Goal: Task Accomplishment & Management: Complete application form

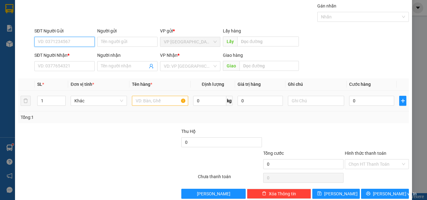
scroll to position [31, 0]
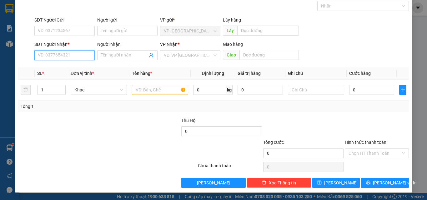
click at [64, 58] on input "SĐT Người Nhận *" at bounding box center [64, 55] width 60 height 10
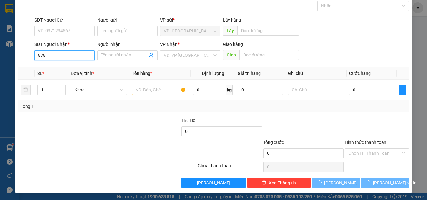
drag, startPoint x: 58, startPoint y: 58, endPoint x: 66, endPoint y: 55, distance: 9.0
click at [59, 57] on input "878" at bounding box center [64, 55] width 60 height 10
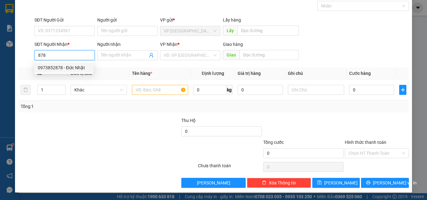
click at [70, 69] on div "0973852878 - Đức Nhật" at bounding box center [64, 67] width 52 height 7
type input "0973852878"
type input "Đức Nhật"
type input "KM 30"
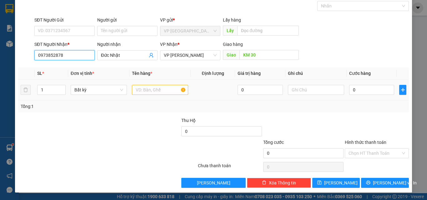
type input "0973852878"
click at [156, 88] on input "text" at bounding box center [160, 90] width 56 height 10
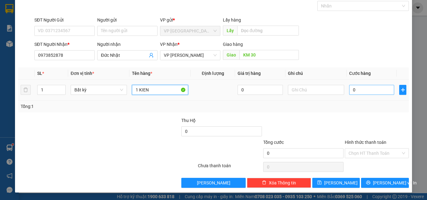
type input "1 KIEN"
click at [358, 92] on input "0" at bounding box center [371, 90] width 45 height 10
type input "3"
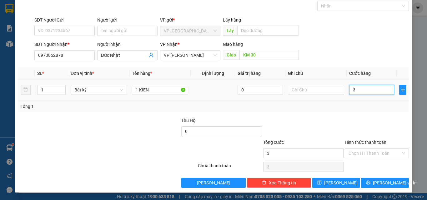
type input "30"
type input "300"
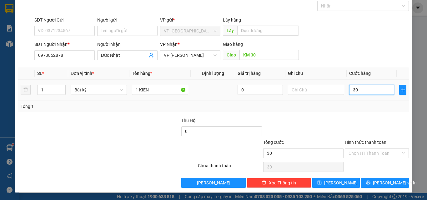
type input "300"
type input "3.000"
type input "30.000"
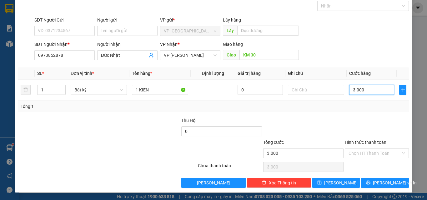
type input "30.000"
click at [370, 181] on icon "printer" at bounding box center [368, 183] width 4 height 4
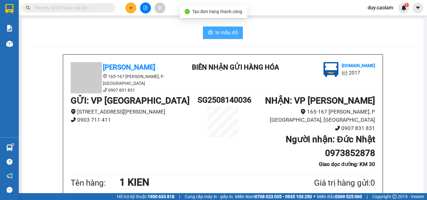
drag, startPoint x: 232, startPoint y: 36, endPoint x: 247, endPoint y: 42, distance: 16.4
click at [232, 36] on span "In mẫu A5" at bounding box center [226, 33] width 23 height 8
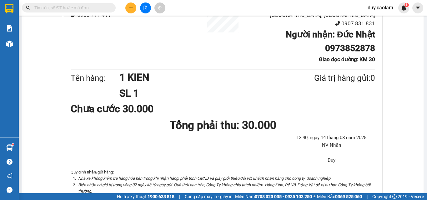
scroll to position [94, 0]
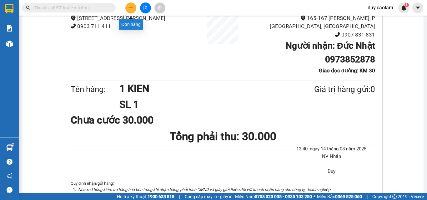
click at [133, 5] on button at bounding box center [130, 8] width 11 height 11
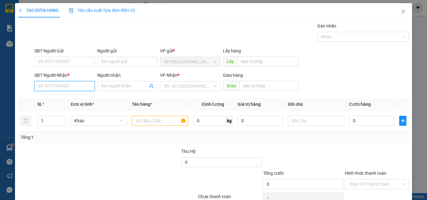
click at [72, 90] on input "SĐT Người Nhận *" at bounding box center [64, 86] width 60 height 10
click at [71, 88] on input "889" at bounding box center [64, 86] width 60 height 10
click at [68, 99] on div "0328967889 - TIẾN" at bounding box center [64, 98] width 52 height 7
type input "0328967889"
type input "TIẾN"
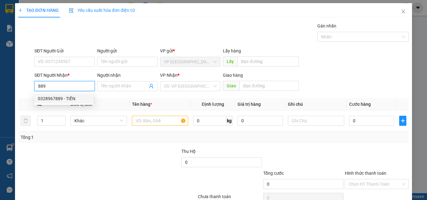
type input "KM 30"
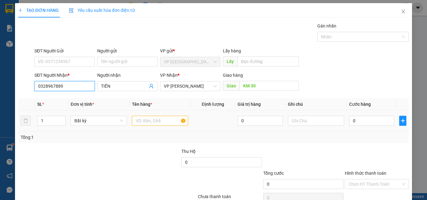
type input "0328967889"
click at [151, 123] on input "text" at bounding box center [160, 121] width 56 height 10
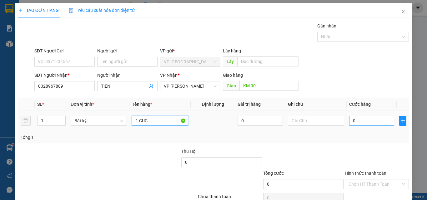
type input "1 CUC"
click at [360, 118] on input "0" at bounding box center [371, 121] width 45 height 10
type input "4"
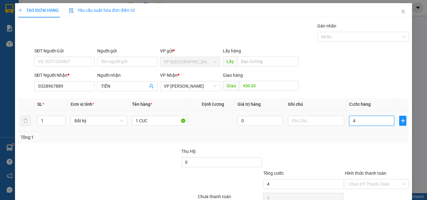
type input "40"
type input "400"
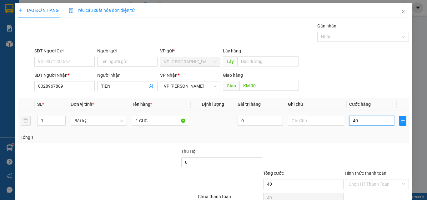
type input "400"
type input "4.000"
type input "40.000"
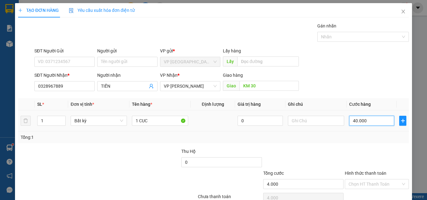
type input "40.000"
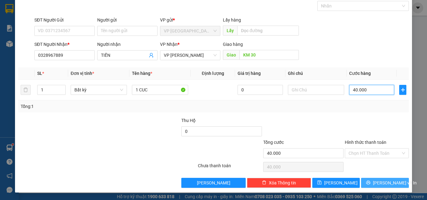
type input "40.000"
click at [370, 185] on icon "printer" at bounding box center [368, 183] width 4 height 4
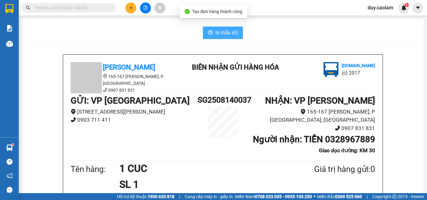
click at [223, 34] on span "In mẫu A5" at bounding box center [226, 33] width 23 height 8
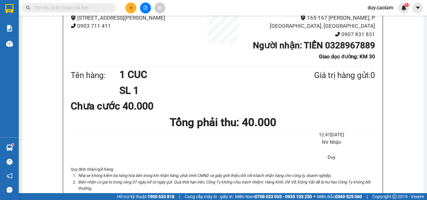
scroll to position [94, 0]
click at [129, 9] on icon "plus" at bounding box center [131, 8] width 4 height 4
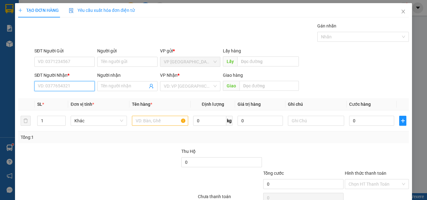
click at [71, 87] on input "SĐT Người Nhận *" at bounding box center [64, 86] width 60 height 10
click at [70, 100] on div "0913827896 - TUẤN" at bounding box center [64, 98] width 52 height 7
type input "0913827896"
type input "TUẤN"
type input "0913827896"
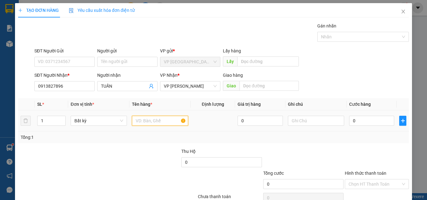
click at [148, 121] on input "text" at bounding box center [160, 121] width 56 height 10
type input "1 HOP"
click at [363, 120] on input "0" at bounding box center [371, 121] width 45 height 10
type input "3"
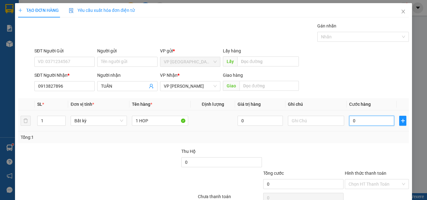
type input "3"
type input "30"
type input "300"
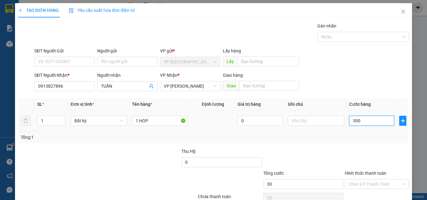
type input "300"
type input "3.000"
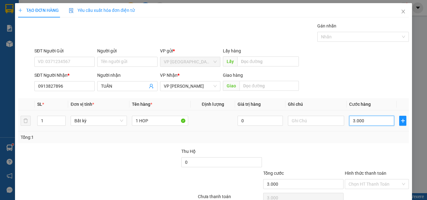
type input "30.000"
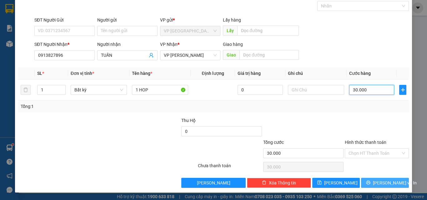
type input "30.000"
click at [370, 183] on icon "printer" at bounding box center [368, 183] width 4 height 4
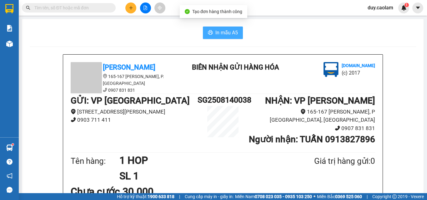
click at [223, 32] on span "In mẫu A5" at bounding box center [226, 33] width 23 height 8
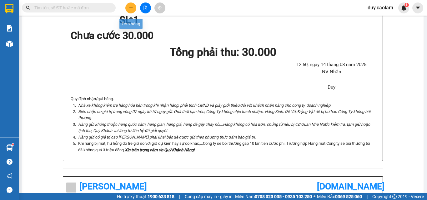
click at [130, 4] on button at bounding box center [130, 8] width 11 height 11
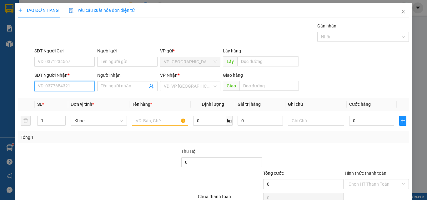
click at [76, 88] on input "SĐT Người Nhận *" at bounding box center [64, 86] width 60 height 10
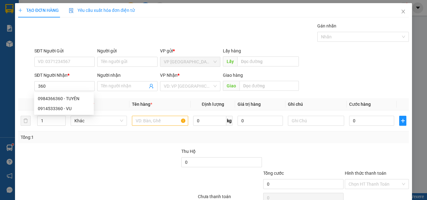
drag, startPoint x: 63, startPoint y: 93, endPoint x: 63, endPoint y: 98, distance: 4.4
click at [63, 93] on div "0984366360 0984366360 - TUYÊN 0914533360 - VU" at bounding box center [64, 104] width 60 height 23
click at [66, 100] on th "SL *" at bounding box center [51, 104] width 33 height 12
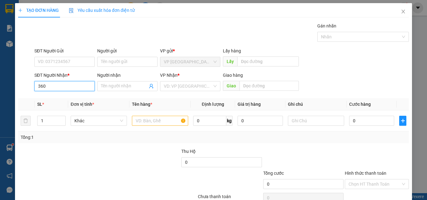
click at [76, 88] on input "360" at bounding box center [64, 86] width 60 height 10
drag, startPoint x: 75, startPoint y: 99, endPoint x: 79, endPoint y: 101, distance: 4.5
click at [76, 101] on div "0984366360 - TUYÊN" at bounding box center [64, 98] width 52 height 7
type input "0984366360"
type input "TUYÊN"
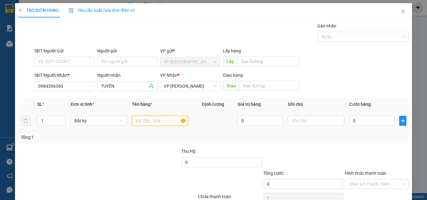
click at [151, 121] on input "text" at bounding box center [160, 121] width 56 height 10
type input "1CUC"
click at [362, 124] on input "0" at bounding box center [371, 121] width 45 height 10
type input "5"
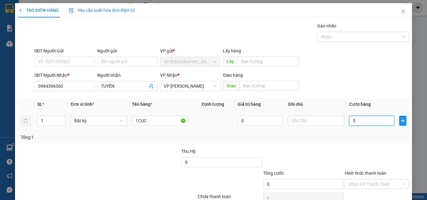
type input "5"
type input "50"
type input "500"
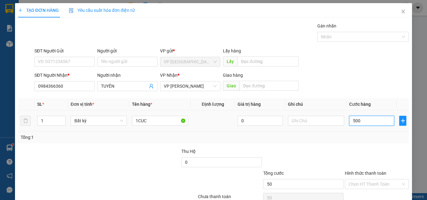
type input "500"
type input "5.000"
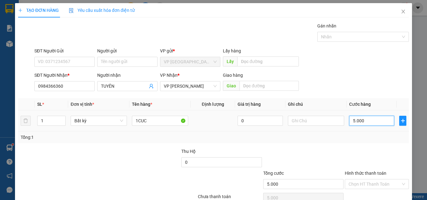
type input "50.000"
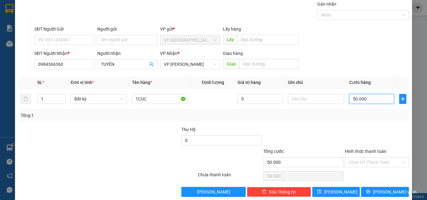
scroll to position [31, 0]
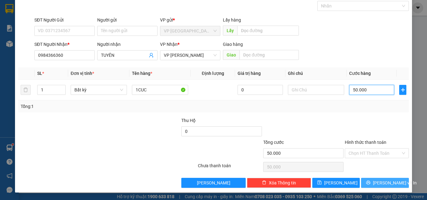
type input "50.000"
drag, startPoint x: 379, startPoint y: 178, endPoint x: 379, endPoint y: 182, distance: 4.1
click at [379, 180] on button "[PERSON_NAME] và In" at bounding box center [385, 183] width 48 height 10
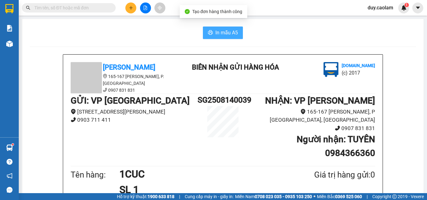
drag, startPoint x: 233, startPoint y: 34, endPoint x: 249, endPoint y: 48, distance: 21.3
click at [232, 34] on span "In mẫu A5" at bounding box center [226, 33] width 23 height 8
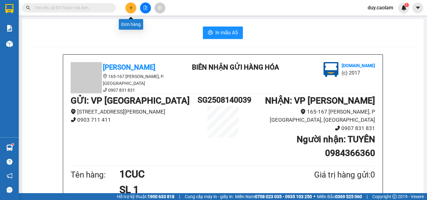
click at [130, 8] on icon "plus" at bounding box center [131, 8] width 4 height 4
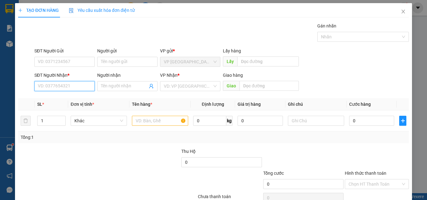
click at [56, 90] on input "SĐT Người Nhận *" at bounding box center [64, 86] width 60 height 10
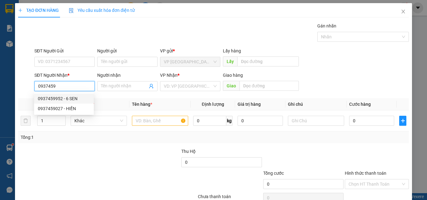
click at [63, 98] on div "0937459952 - 6 SEN" at bounding box center [64, 98] width 52 height 7
type input "0937459952"
type input "6 SEN"
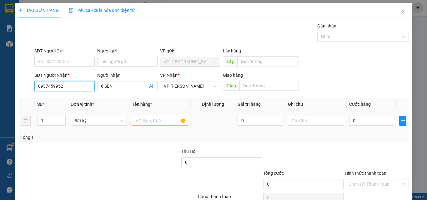
type input "0937459952"
click at [172, 119] on input "text" at bounding box center [160, 121] width 56 height 10
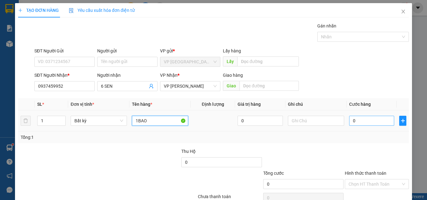
type input "1BAO"
click at [355, 119] on input "0" at bounding box center [371, 121] width 45 height 10
type input "5"
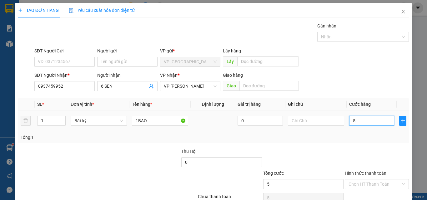
type input "50"
type input "500"
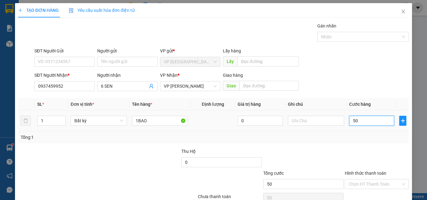
type input "500"
type input "5.000"
type input "50.000"
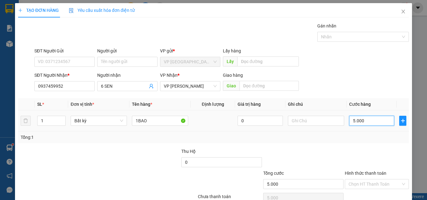
type input "50.000"
type input "500.000"
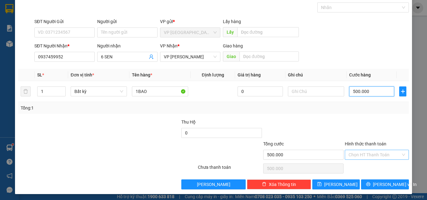
scroll to position [31, 0]
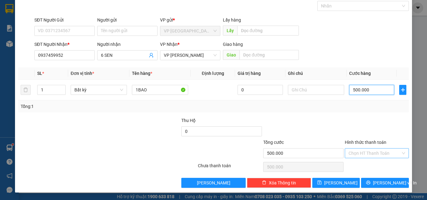
type input "50.000"
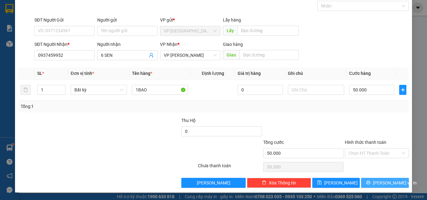
click at [379, 186] on span "[PERSON_NAME] và In" at bounding box center [395, 183] width 44 height 7
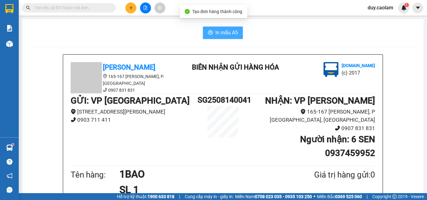
click at [222, 30] on span "In mẫu A5" at bounding box center [226, 33] width 23 height 8
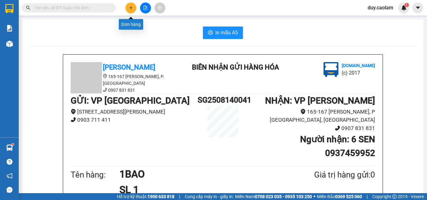
click at [130, 8] on icon "plus" at bounding box center [130, 8] width 3 height 0
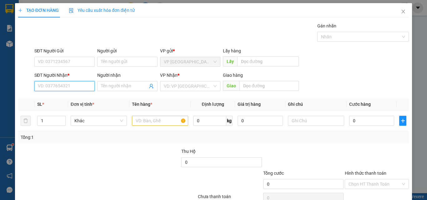
click at [72, 86] on input "SĐT Người Nhận *" at bounding box center [64, 86] width 60 height 10
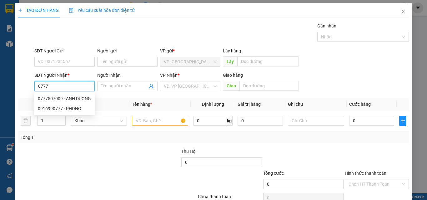
drag, startPoint x: 64, startPoint y: 83, endPoint x: 64, endPoint y: 88, distance: 5.0
click at [64, 84] on input "0777" at bounding box center [64, 86] width 60 height 10
drag, startPoint x: 65, startPoint y: 97, endPoint x: 66, endPoint y: 106, distance: 8.9
click at [66, 106] on div "0777507009 - ANH DUONG 0916990777 - PHONG" at bounding box center [64, 104] width 61 height 20
click at [66, 106] on div "0916990777 - PHONG" at bounding box center [64, 108] width 53 height 7
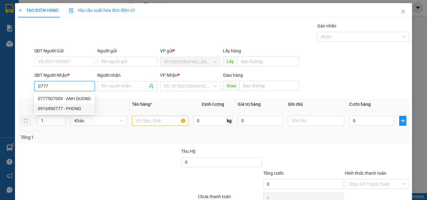
type input "0916990777"
type input "PHONG"
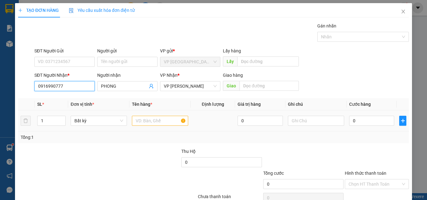
type input "0916990777"
click at [164, 120] on input "text" at bounding box center [160, 121] width 56 height 10
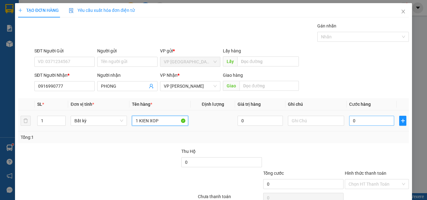
type input "1 KIEN XOP"
click at [349, 122] on input "0" at bounding box center [371, 121] width 45 height 10
type input "5"
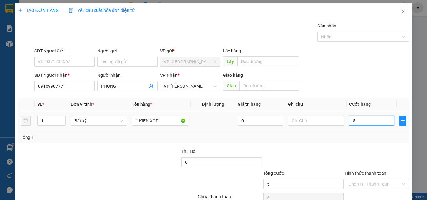
type input "50"
type input "500"
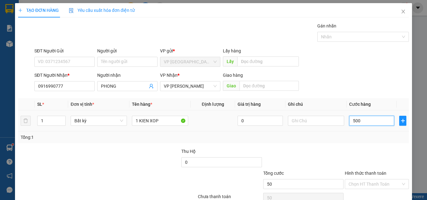
type input "500"
type input "5.000"
type input "50.000"
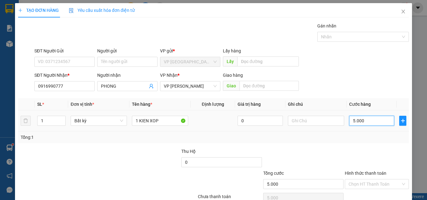
type input "50.000"
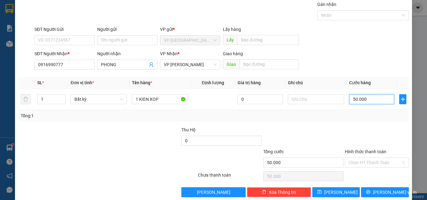
scroll to position [31, 0]
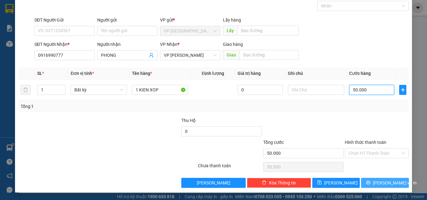
type input "50.000"
click at [375, 183] on button "[PERSON_NAME] và In" at bounding box center [385, 183] width 48 height 10
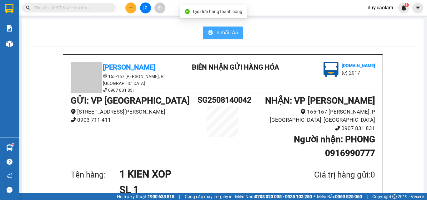
click at [233, 33] on span "In mẫu A5" at bounding box center [226, 33] width 23 height 8
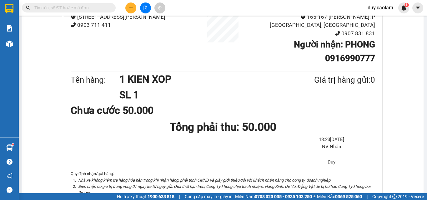
scroll to position [31, 0]
